Goal: Information Seeking & Learning: Check status

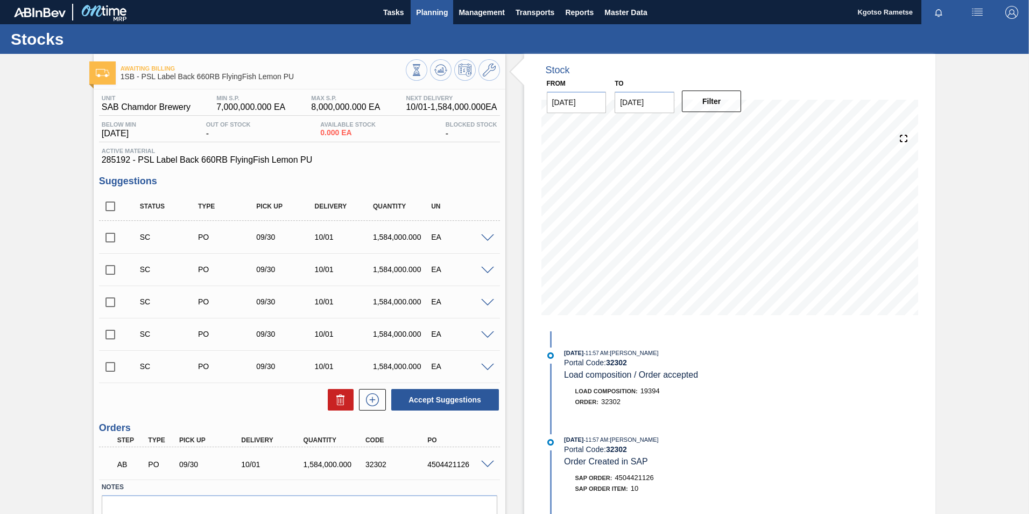
click at [433, 14] on span "Planning" at bounding box center [432, 12] width 32 height 13
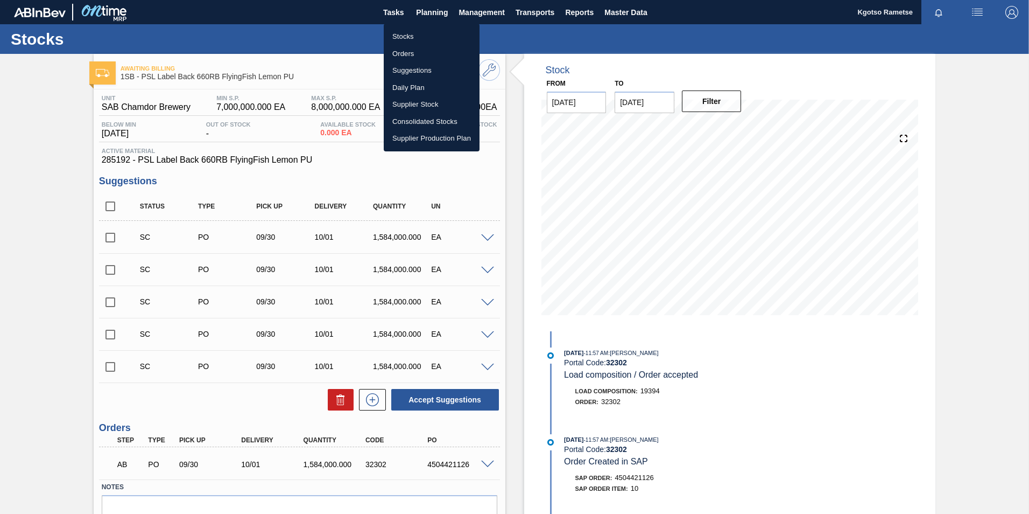
click at [419, 26] on ul "Stocks Orders Suggestions Daily Plan Supplier Stock Consolidated Stocks Supplie…" at bounding box center [432, 88] width 96 height 128
click at [409, 38] on li "Stocks" at bounding box center [432, 36] width 96 height 17
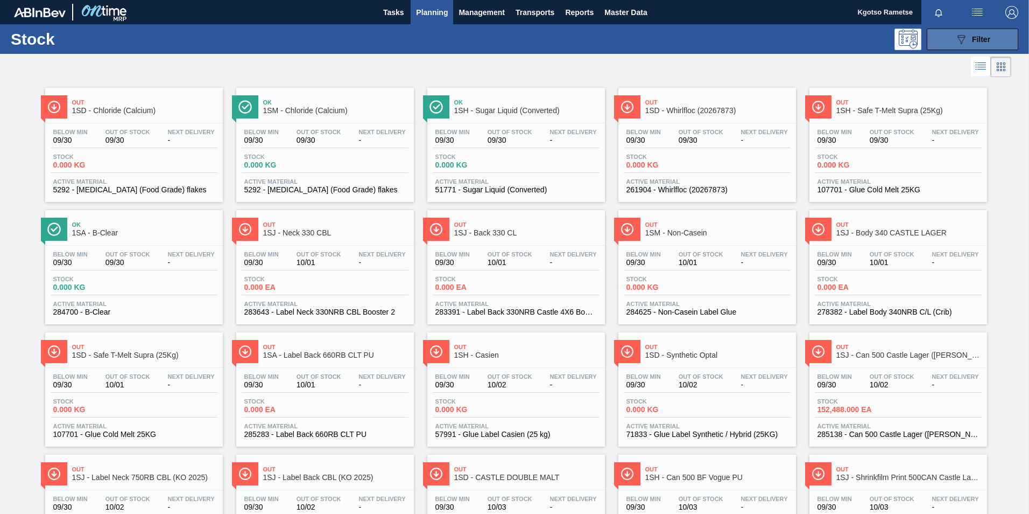
click at [684, 39] on button "089F7B8B-B2A5-4AFE-B5C0-19BA573D28AC Filter" at bounding box center [973, 40] width 92 height 22
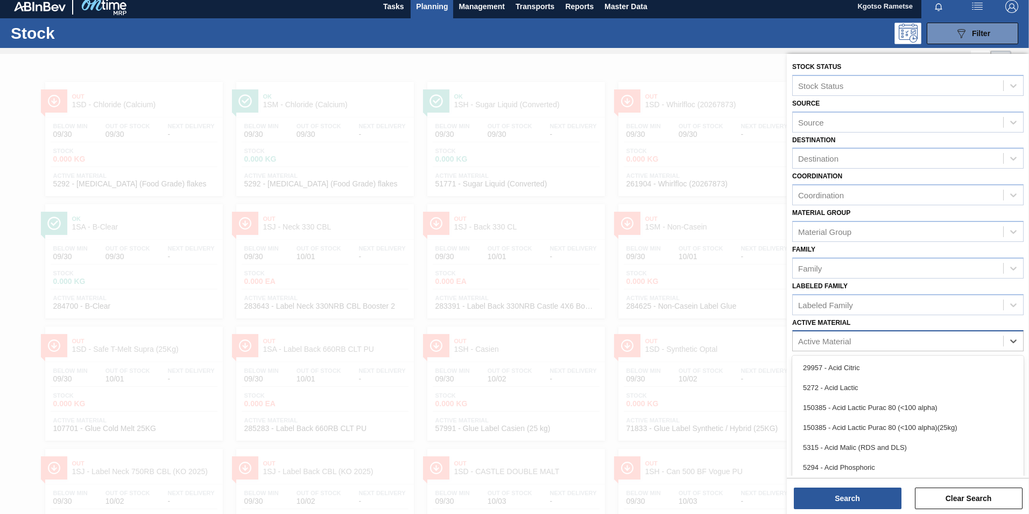
click at [684, 319] on div "Active Material" at bounding box center [898, 341] width 210 height 16
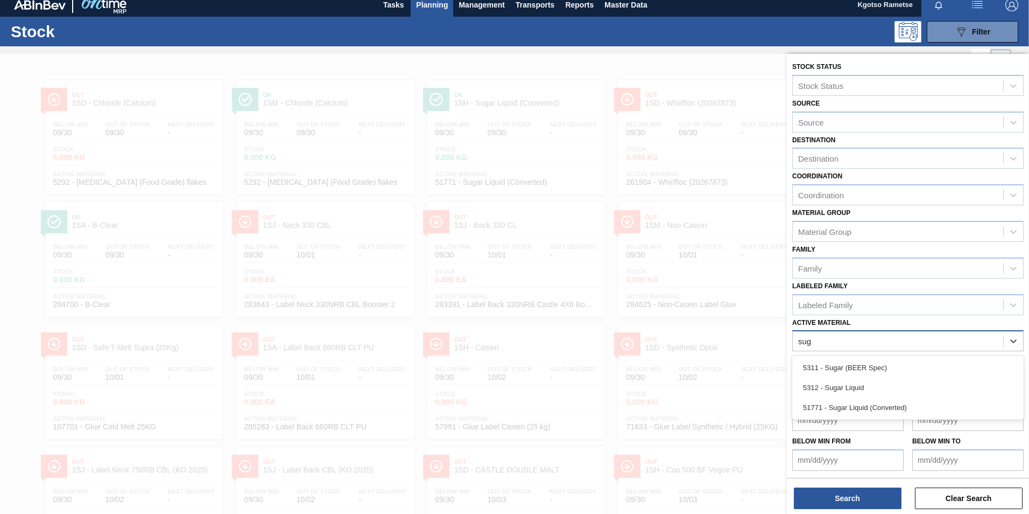
type Material "suga"
click at [684, 319] on div "5311 - Sugar (BEER Spec)" at bounding box center [907, 367] width 231 height 20
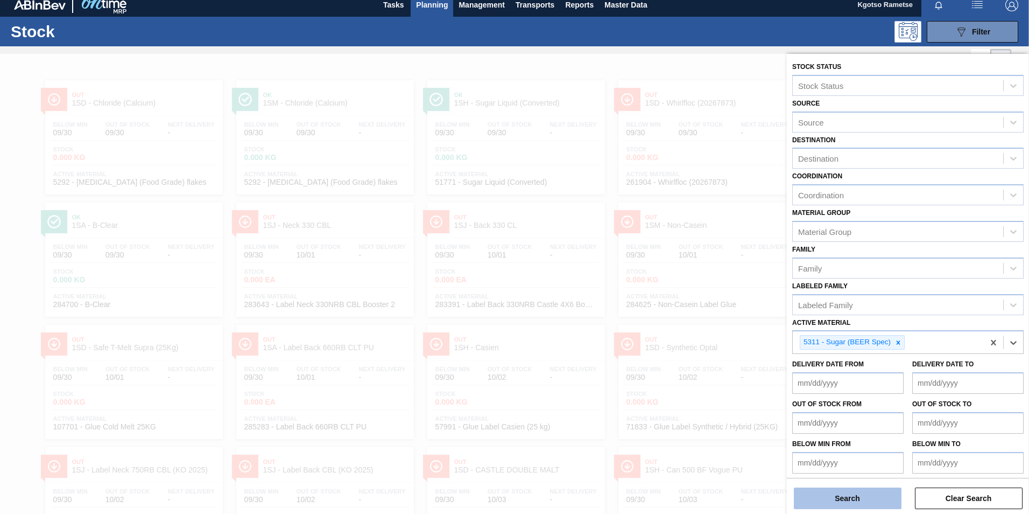
click at [684, 319] on button "Search" at bounding box center [848, 498] width 108 height 22
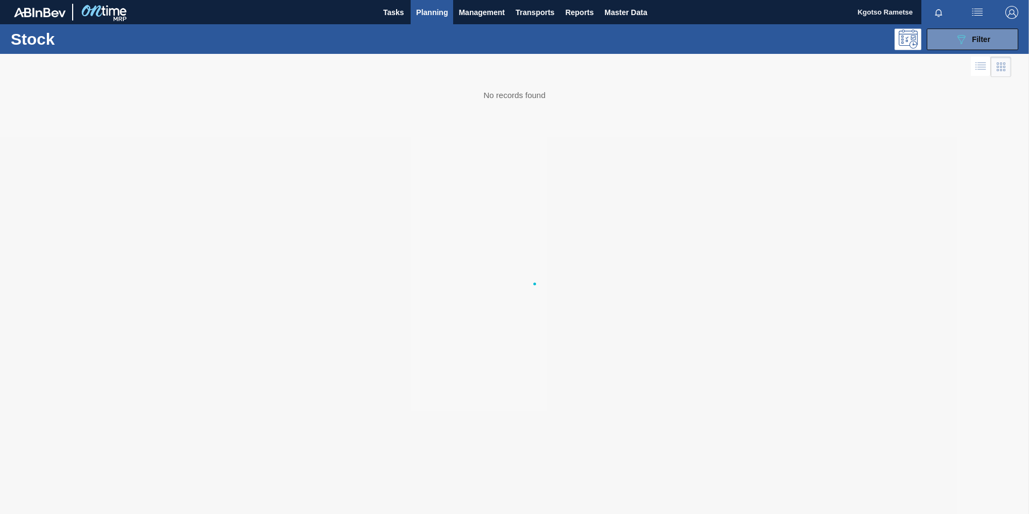
scroll to position [0, 0]
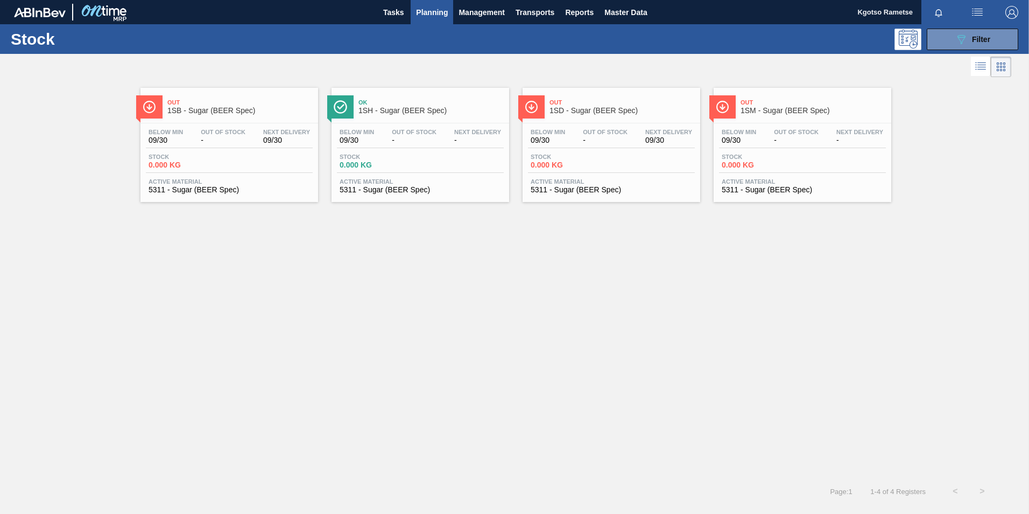
click at [186, 117] on div "Out 1SB - Sugar (BEER Spec)" at bounding box center [239, 107] width 145 height 24
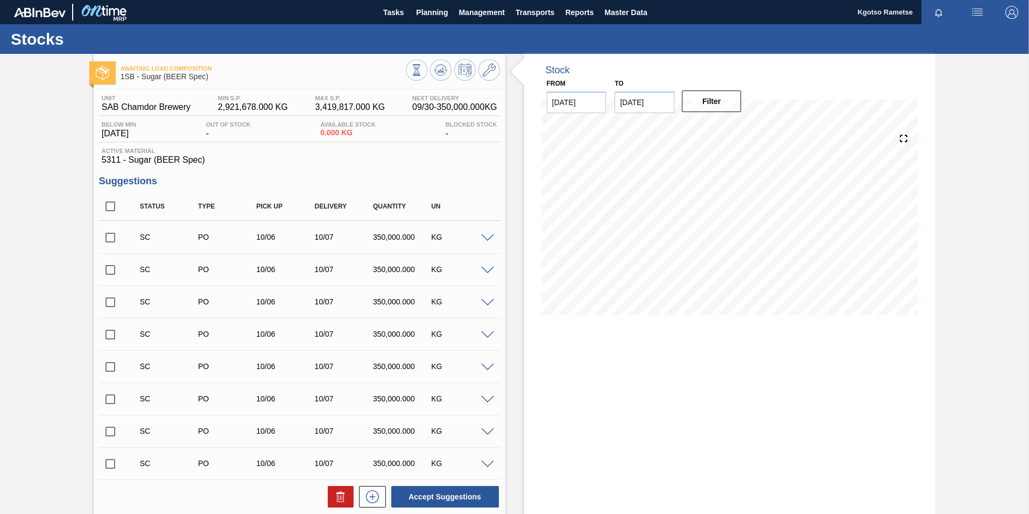
scroll to position [183, 0]
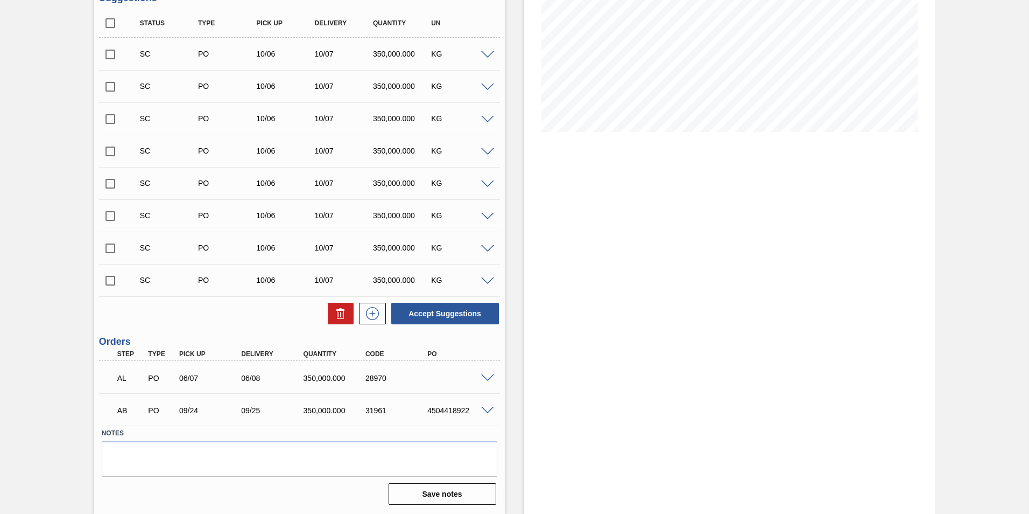
click at [481, 319] on span at bounding box center [487, 410] width 13 height 8
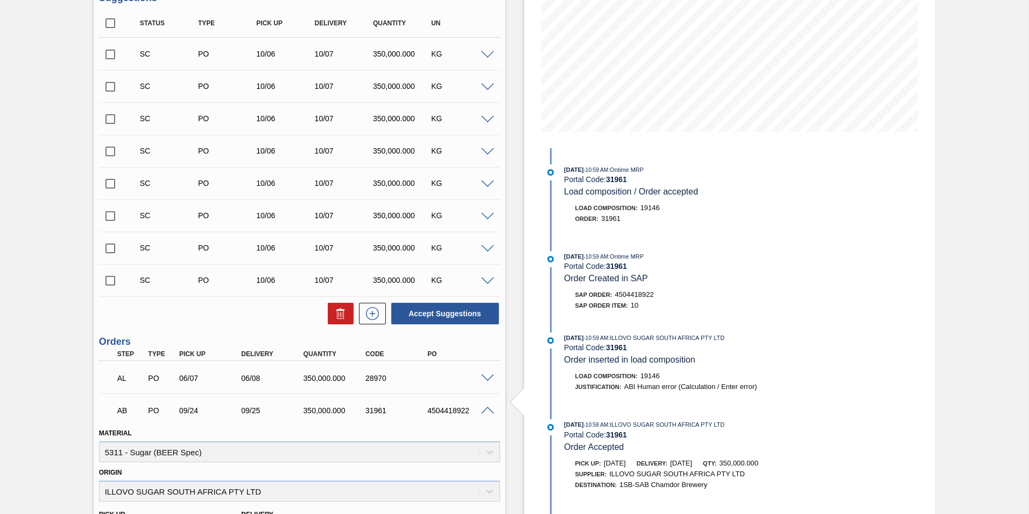
click at [481, 319] on span at bounding box center [487, 410] width 13 height 8
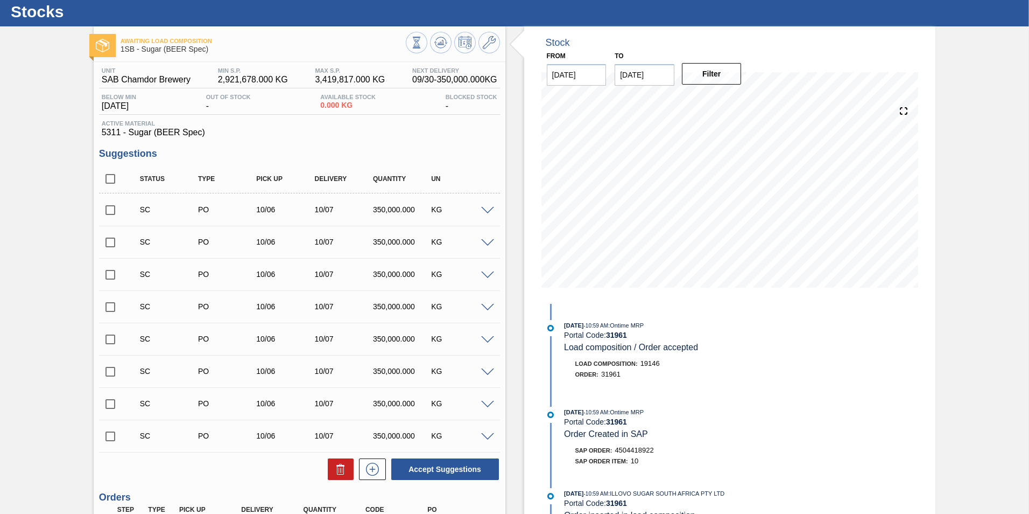
scroll to position [0, 0]
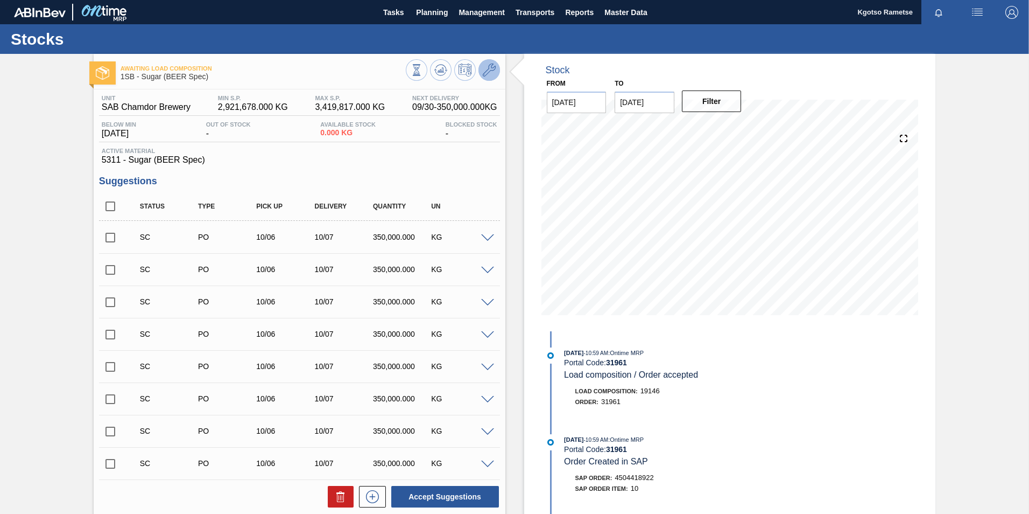
click at [488, 71] on icon at bounding box center [489, 70] width 13 height 13
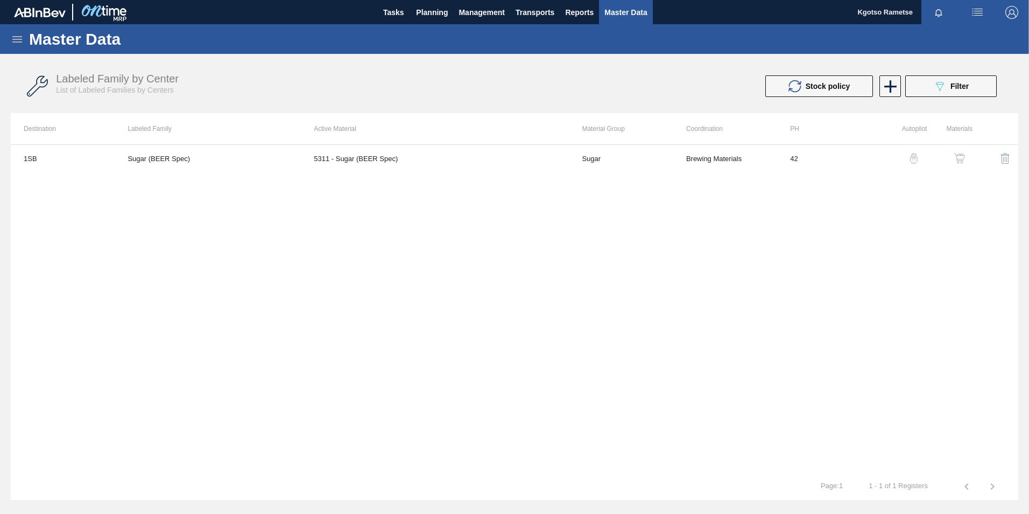
click at [684, 154] on img "button" at bounding box center [959, 158] width 11 height 11
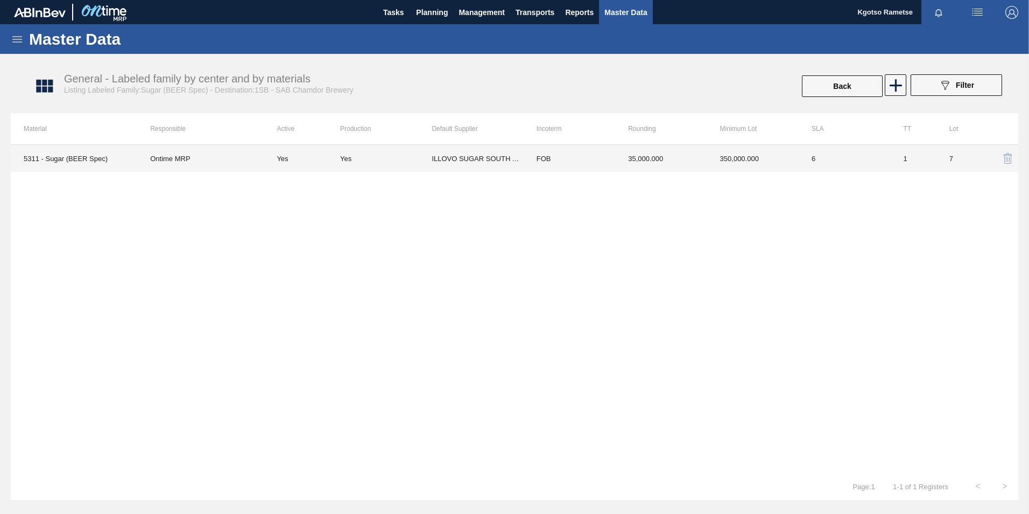
click at [629, 165] on td "35,000.000" at bounding box center [661, 158] width 92 height 27
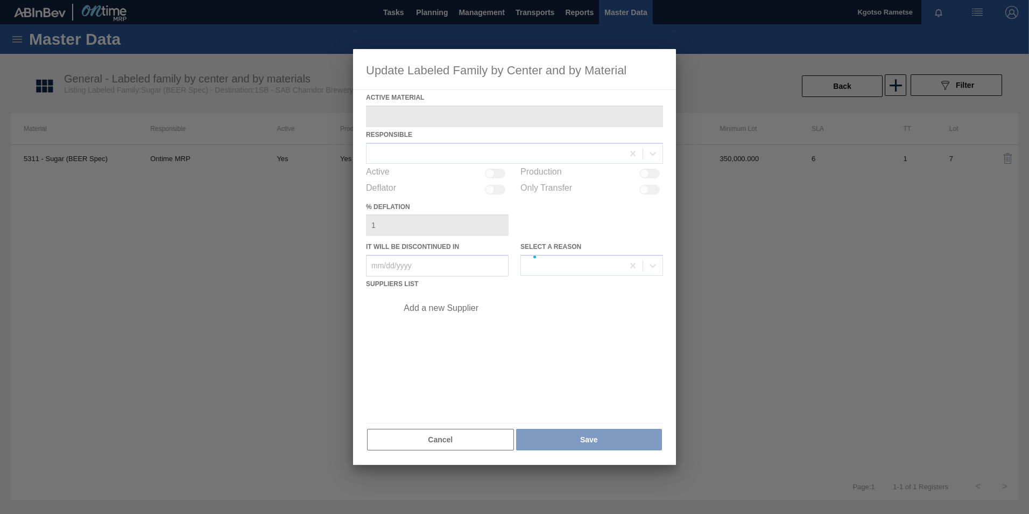
type Material "5311 - Sugar (BEER Spec)"
checkbox input "true"
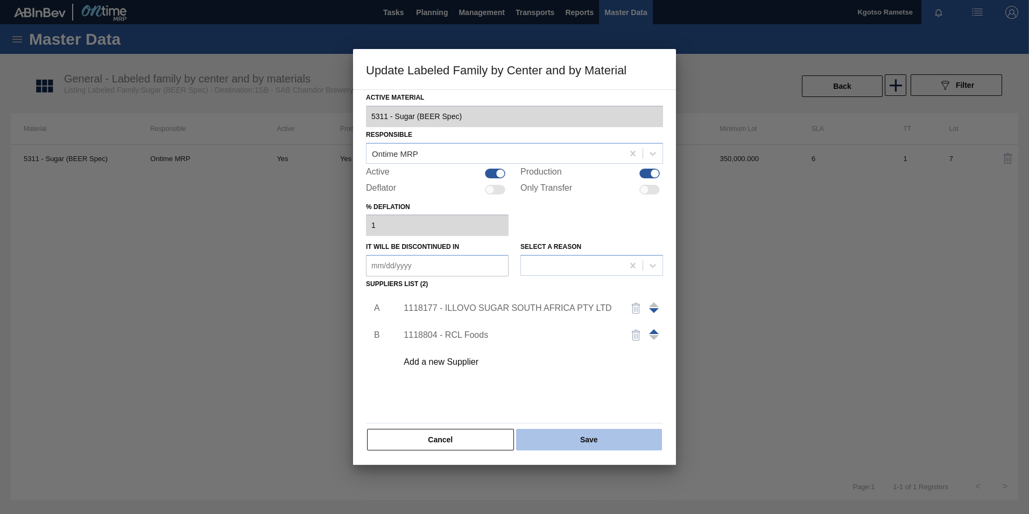
click at [594, 319] on button "Save" at bounding box center [589, 439] width 146 height 22
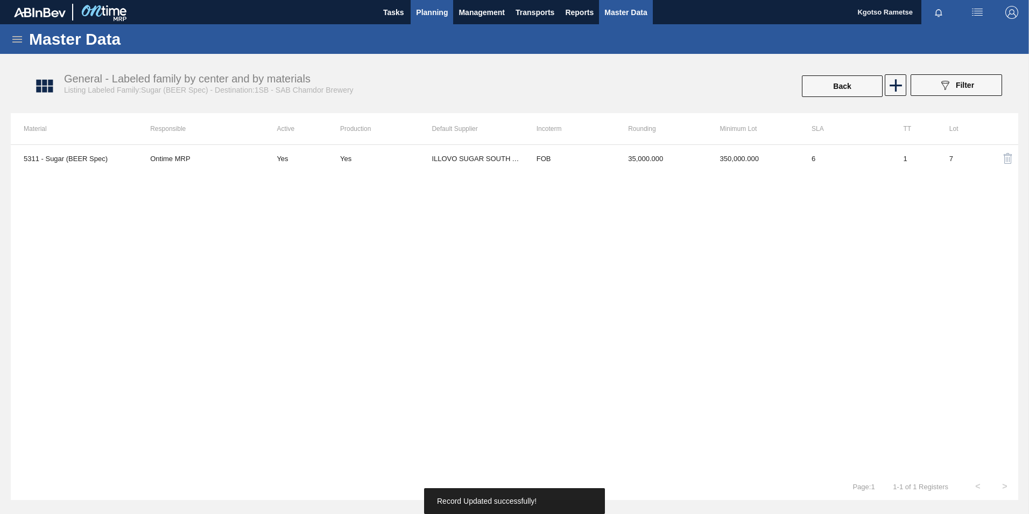
click at [431, 8] on span "Planning" at bounding box center [432, 12] width 32 height 13
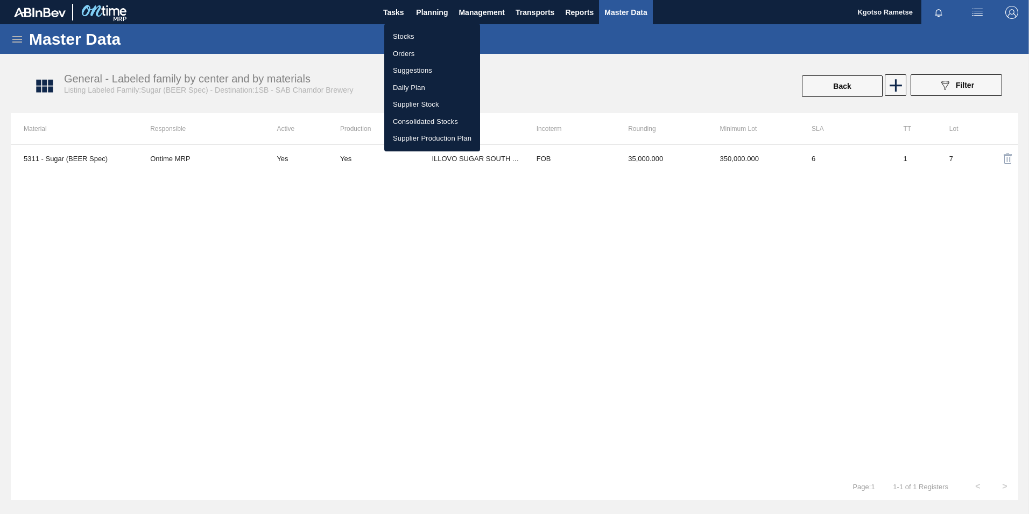
click at [400, 38] on li "Stocks" at bounding box center [432, 36] width 96 height 17
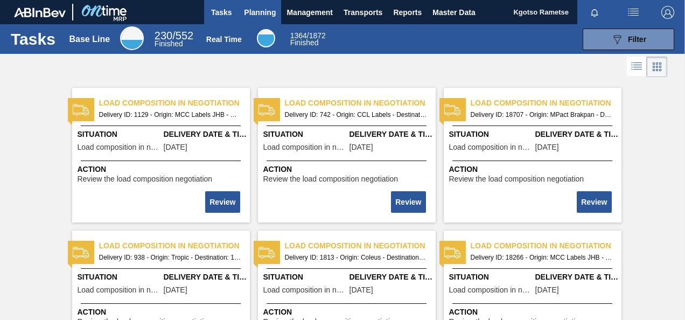
click at [252, 1] on button "Planning" at bounding box center [259, 12] width 43 height 24
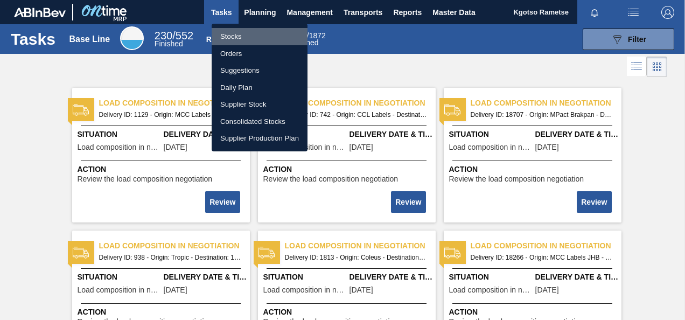
click at [241, 32] on li "Stocks" at bounding box center [260, 36] width 96 height 17
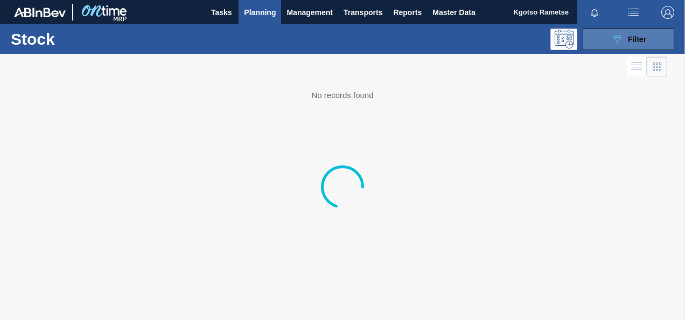
click at [651, 44] on button "089F7B8B-B2A5-4AFE-B5C0-19BA573D28AC Filter" at bounding box center [628, 40] width 92 height 22
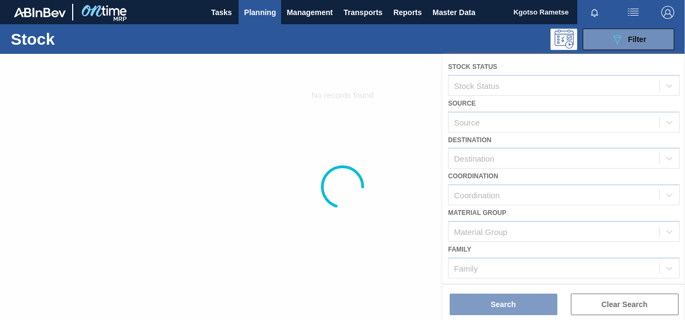
click at [512, 243] on div at bounding box center [342, 187] width 685 height 266
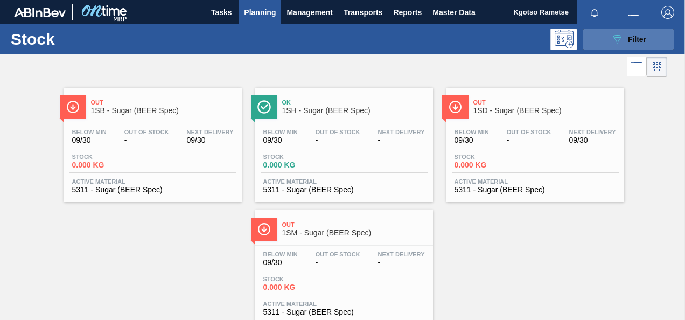
click at [636, 29] on button "089F7B8B-B2A5-4AFE-B5C0-19BA573D28AC Filter" at bounding box center [628, 40] width 92 height 22
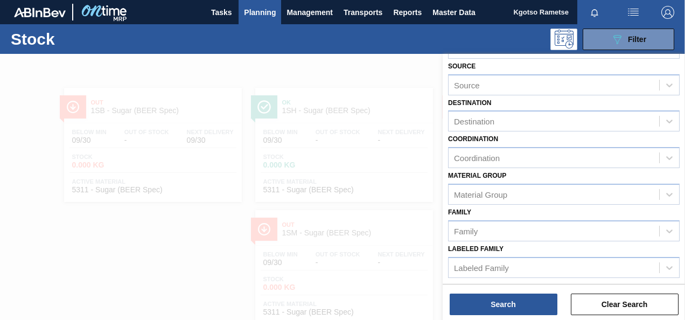
scroll to position [195, 0]
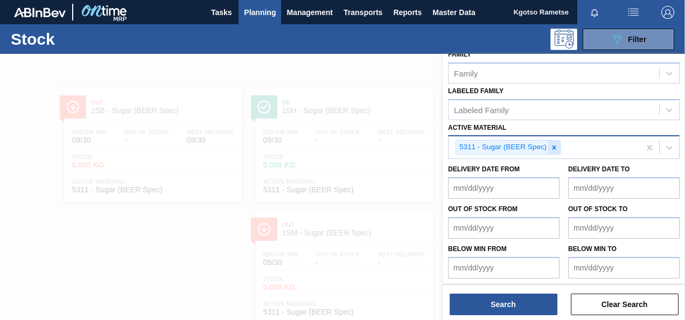
click at [553, 150] on div at bounding box center [554, 146] width 12 height 13
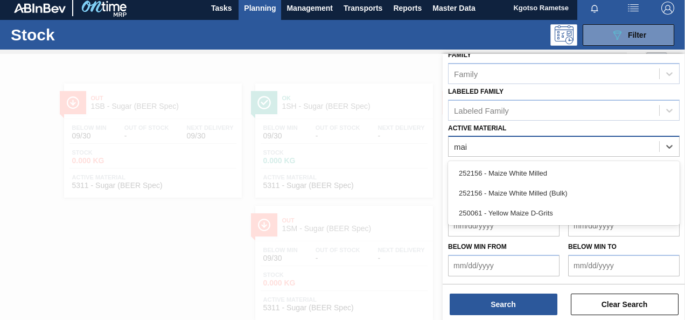
scroll to position [5, 0]
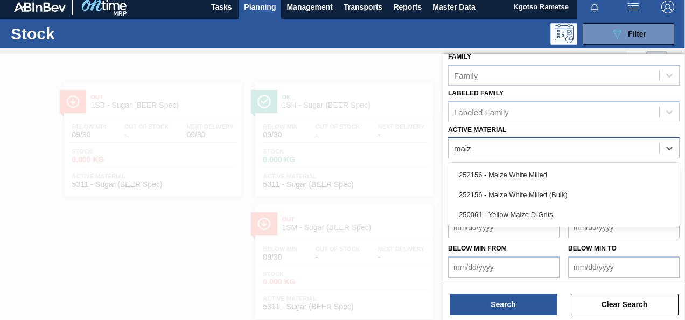
type Material "maize"
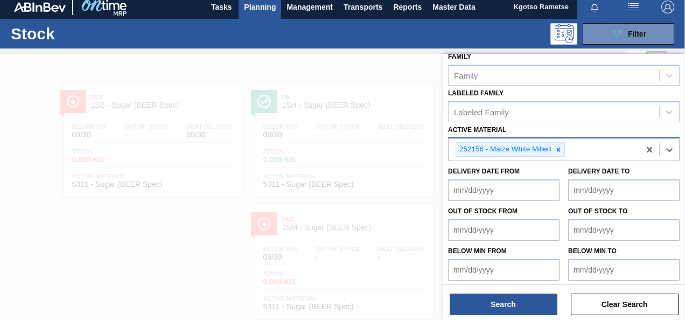
scroll to position [195, 0]
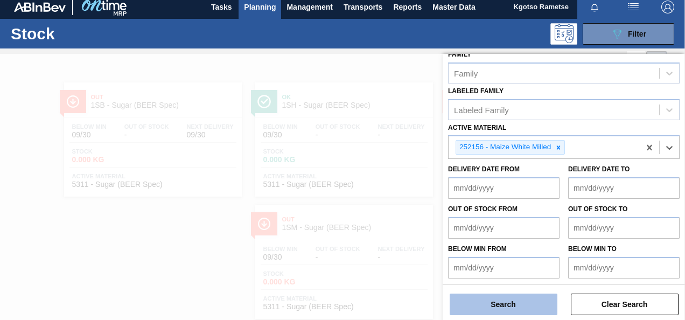
click at [494, 310] on button "Search" at bounding box center [503, 304] width 108 height 22
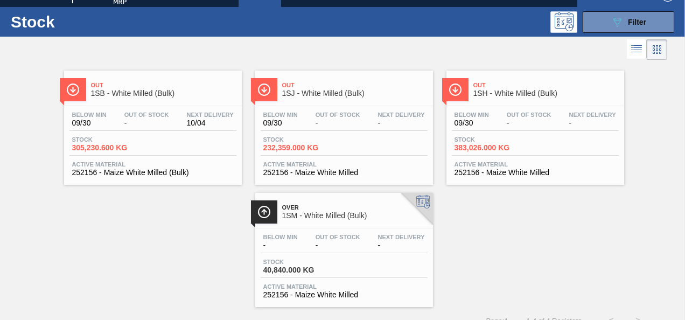
scroll to position [32, 0]
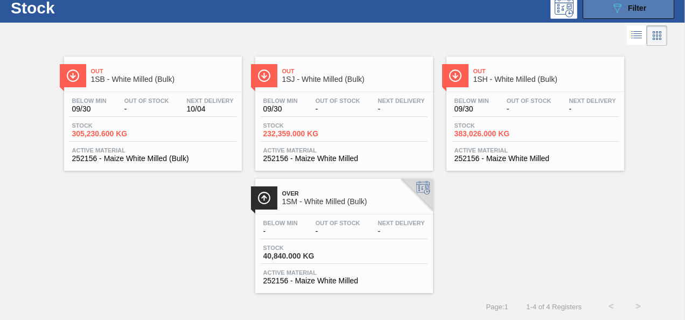
click at [623, 5] on div "089F7B8B-B2A5-4AFE-B5C0-19BA573D28AC Filter" at bounding box center [628, 8] width 36 height 13
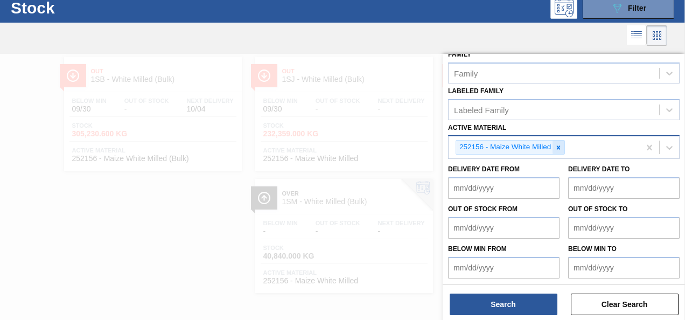
click at [559, 145] on icon at bounding box center [559, 147] width 4 height 4
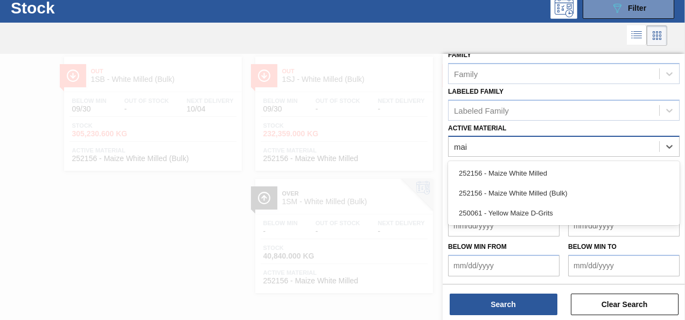
scroll to position [193, 0]
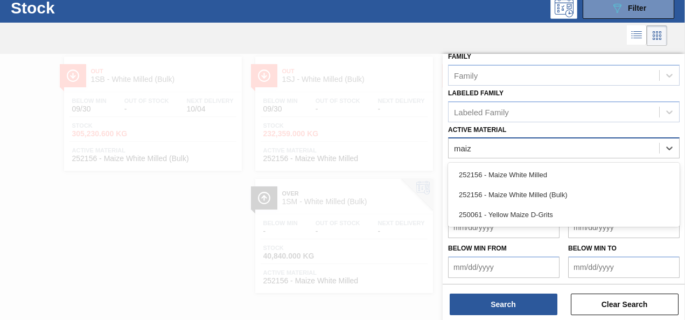
type Material "maize"
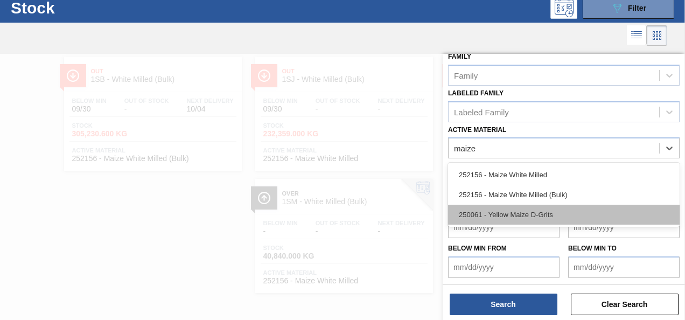
click at [515, 219] on div "250061 - Yellow Maize D-Grits" at bounding box center [563, 215] width 231 height 20
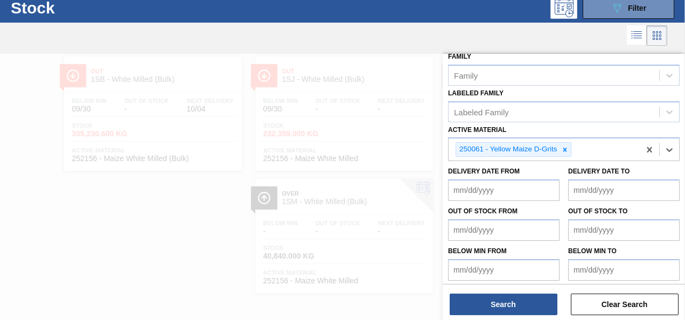
scroll to position [195, 0]
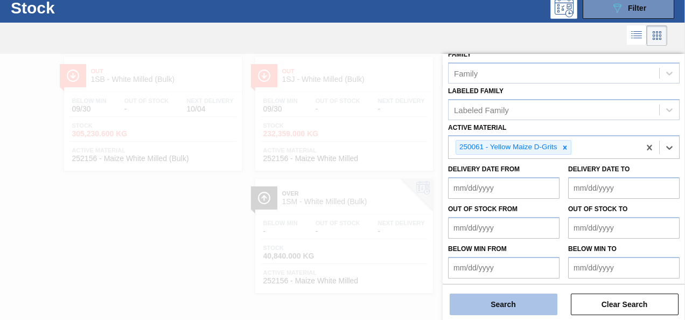
click at [509, 300] on button "Search" at bounding box center [503, 304] width 108 height 22
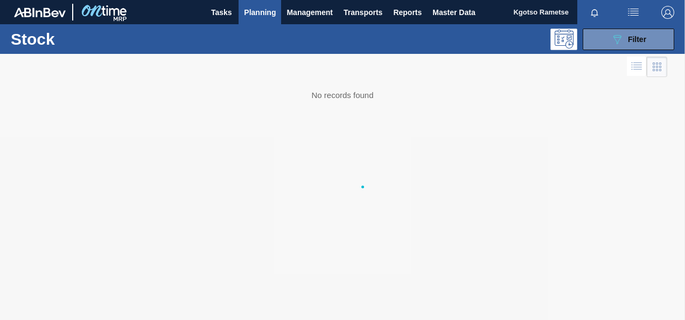
scroll to position [0, 0]
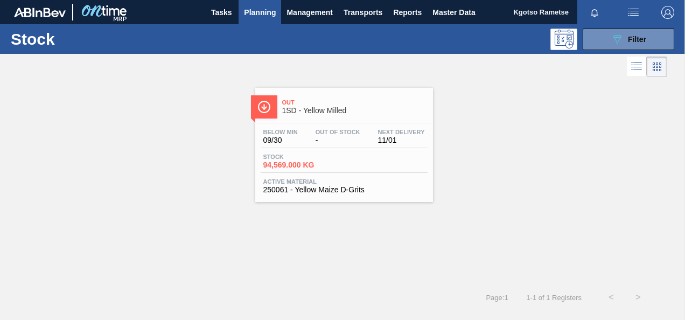
click at [297, 121] on div "Out 1SD - Yellow Milled Below Min 09/30 Out Of Stock - Next Delivery 11/01 Stoc…" at bounding box center [344, 145] width 178 height 114
